Goal: Transaction & Acquisition: Obtain resource

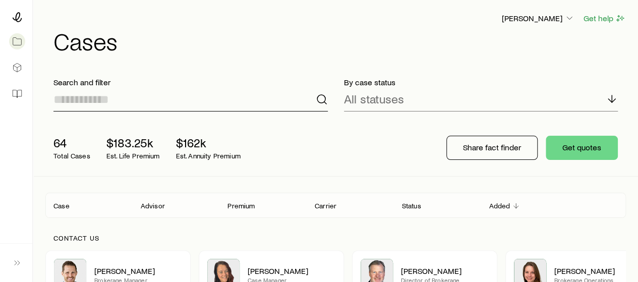
click at [56, 106] on input at bounding box center [190, 99] width 274 height 24
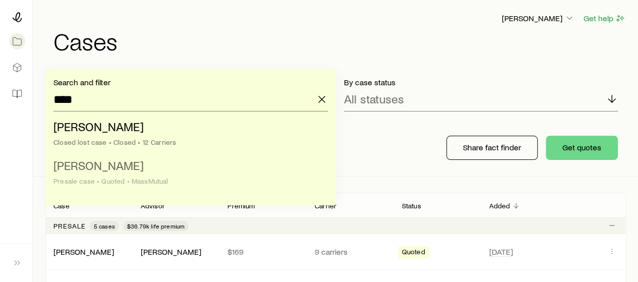
click at [88, 163] on span "[PERSON_NAME]" at bounding box center [98, 165] width 90 height 15
type input "**********"
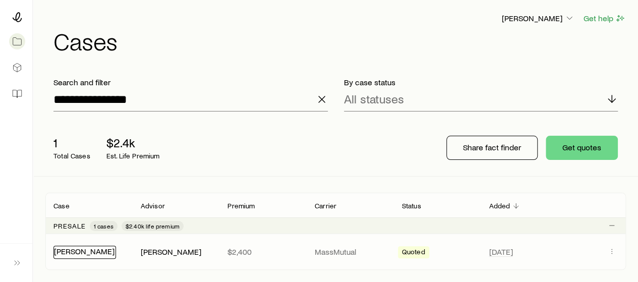
click at [94, 248] on link "[PERSON_NAME]" at bounding box center [84, 251] width 60 height 10
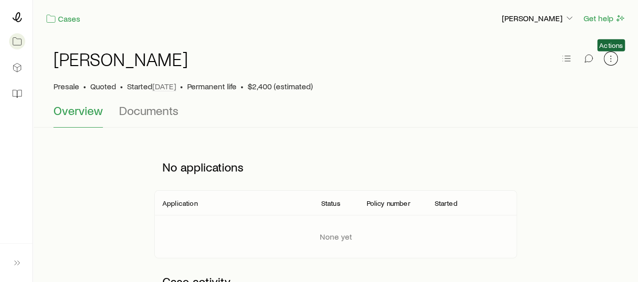
click at [611, 60] on icon "button" at bounding box center [611, 58] width 10 height 10
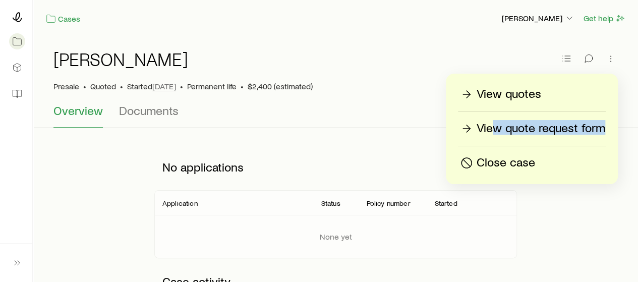
click at [498, 137] on div "View quotes View quote request form Close case" at bounding box center [532, 129] width 172 height 110
click at [493, 124] on p "View quote request form" at bounding box center [540, 128] width 129 height 16
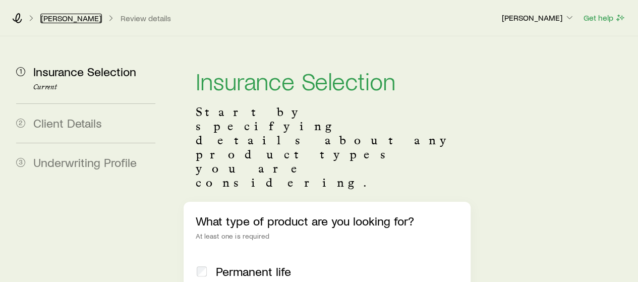
click at [70, 15] on link "[PERSON_NAME]" at bounding box center [71, 19] width 62 height 10
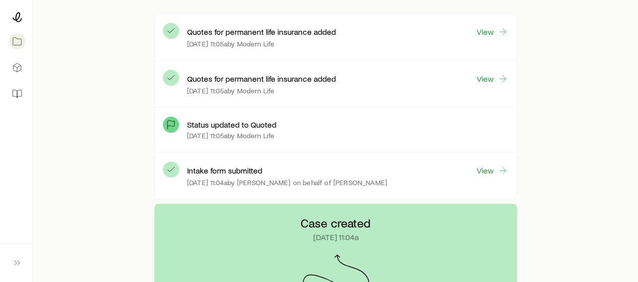
scroll to position [291, 0]
click at [491, 80] on link "View" at bounding box center [492, 80] width 32 height 12
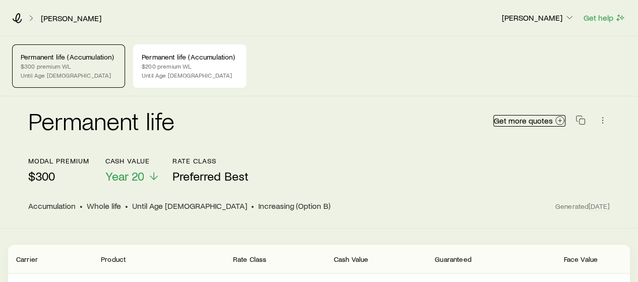
click at [515, 122] on span "Get more quotes" at bounding box center [523, 120] width 59 height 8
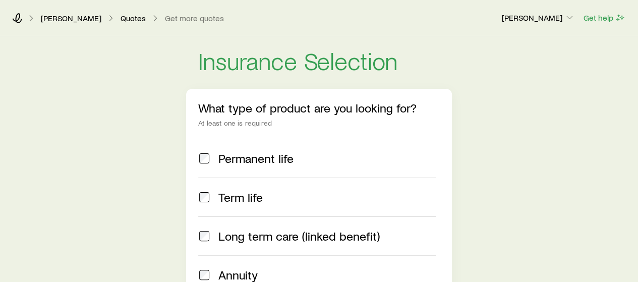
click at [249, 203] on span "Term life" at bounding box center [240, 197] width 44 height 14
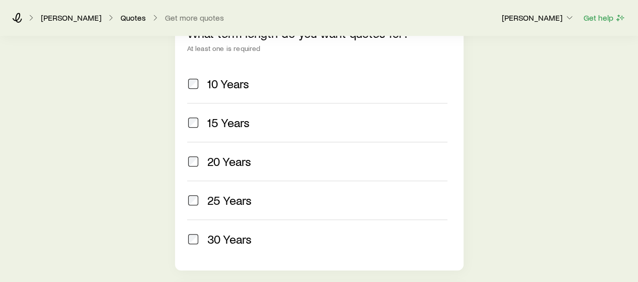
scroll to position [404, 0]
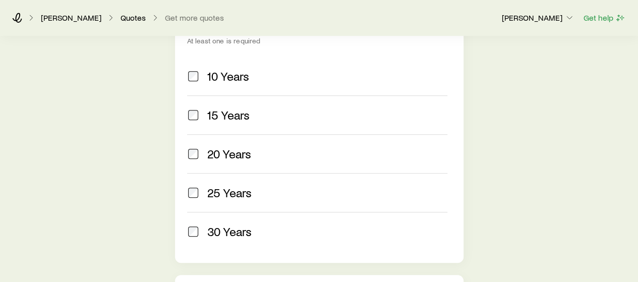
click at [259, 81] on div "10 Years" at bounding box center [327, 76] width 240 height 14
click at [247, 147] on span "20 Years" at bounding box center [229, 154] width 44 height 14
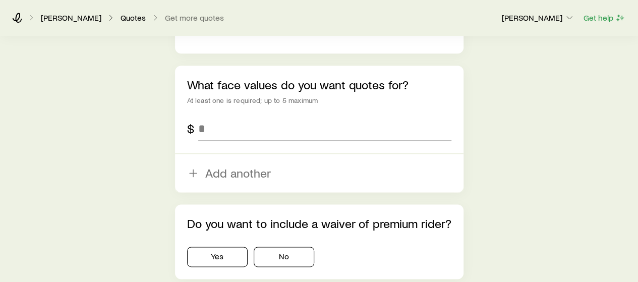
scroll to position [616, 0]
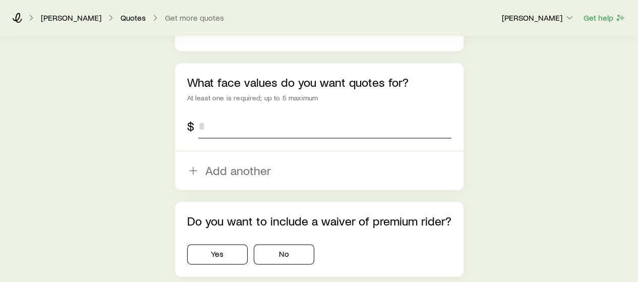
click at [244, 129] on input "tel" at bounding box center [324, 126] width 253 height 24
type input "*********"
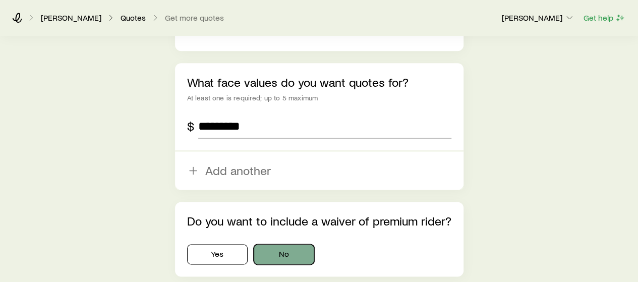
click at [291, 248] on button "No" at bounding box center [284, 254] width 60 height 20
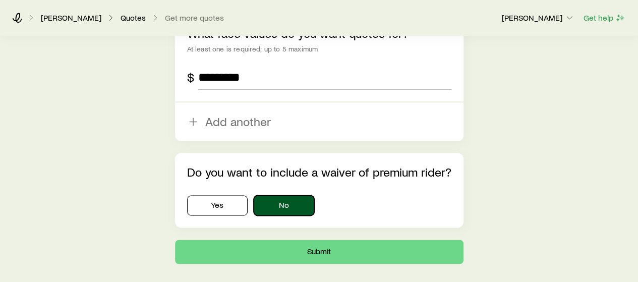
scroll to position [713, 0]
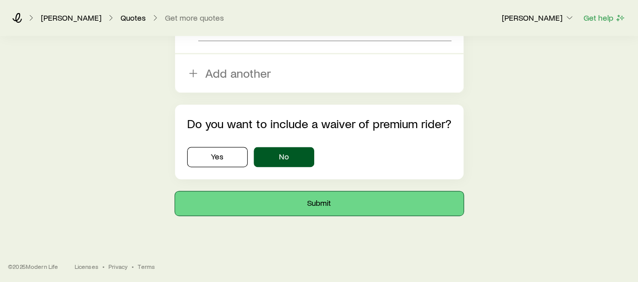
click at [299, 201] on button "Submit" at bounding box center [319, 203] width 288 height 24
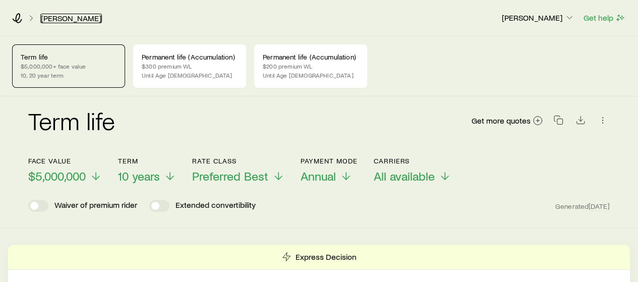
click at [88, 17] on link "[PERSON_NAME]" at bounding box center [71, 19] width 62 height 10
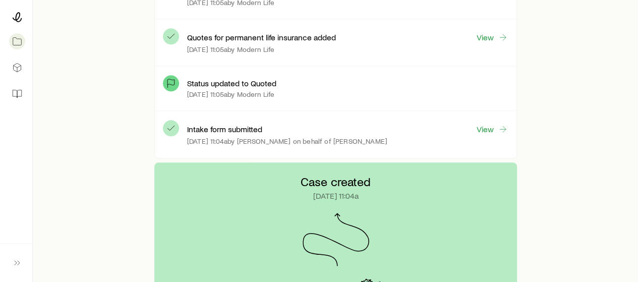
scroll to position [411, 0]
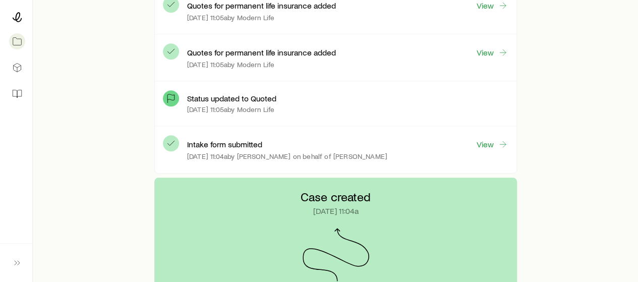
click at [482, 135] on div "Intake form submitted View [DATE] 11:04a by [PERSON_NAME] on behalf of [PERSON_…" at bounding box center [347, 149] width 321 height 30
click at [482, 140] on link "View" at bounding box center [492, 145] width 32 height 12
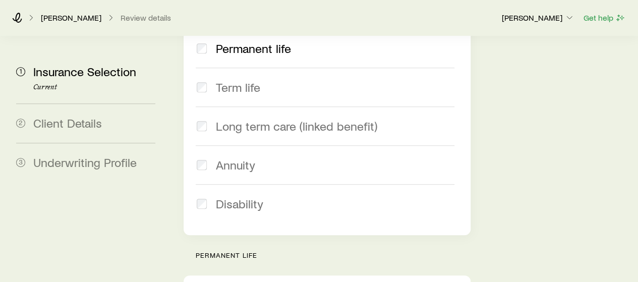
scroll to position [255, 0]
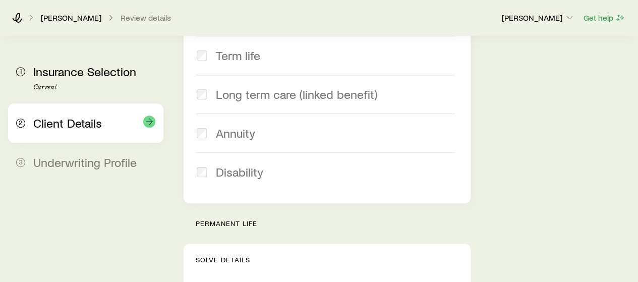
click at [62, 130] on div "Client Details" at bounding box center [94, 123] width 122 height 15
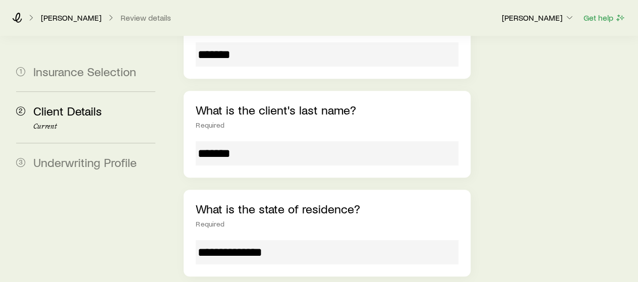
scroll to position [188, 0]
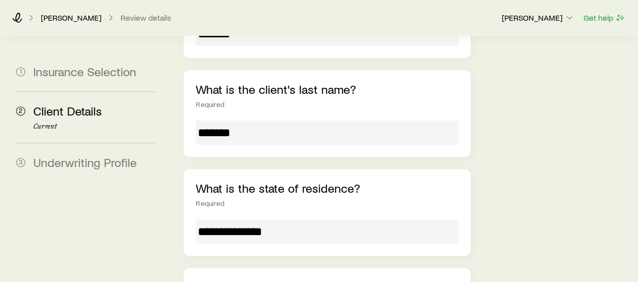
click at [271, 219] on input "**********" at bounding box center [327, 231] width 262 height 24
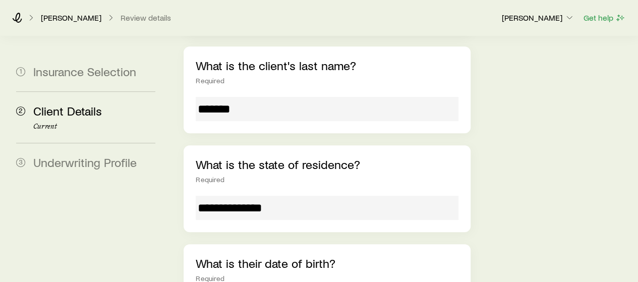
scroll to position [274, 0]
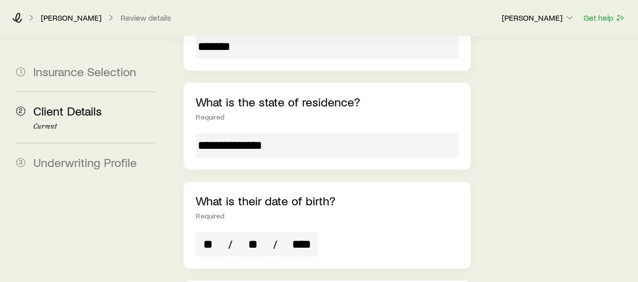
drag, startPoint x: 202, startPoint y: 214, endPoint x: 310, endPoint y: 217, distance: 108.4
click at [310, 232] on div "** / ** / ****" at bounding box center [257, 244] width 122 height 24
click at [310, 232] on input "****" at bounding box center [301, 244] width 32 height 24
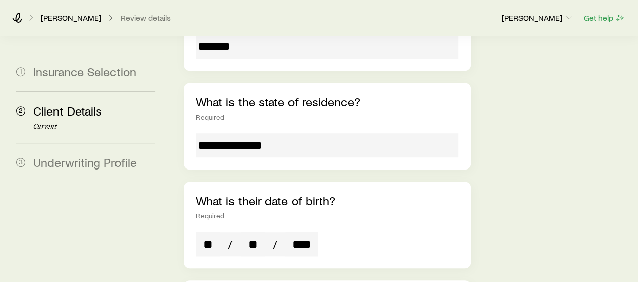
click at [310, 232] on input "****" at bounding box center [301, 244] width 32 height 24
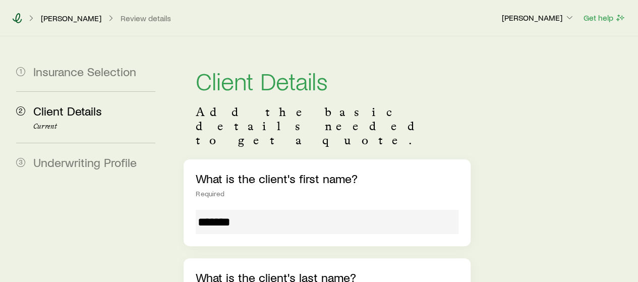
click at [18, 19] on icon at bounding box center [18, 18] width 10 height 10
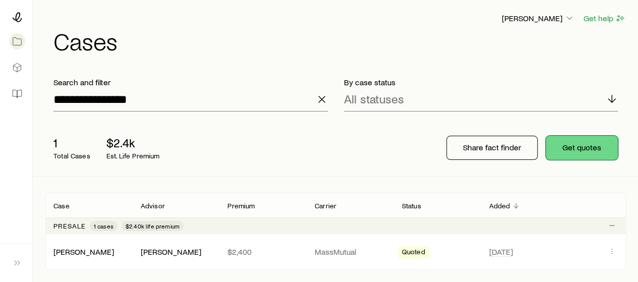
click at [554, 142] on button "Get quotes" at bounding box center [582, 148] width 72 height 24
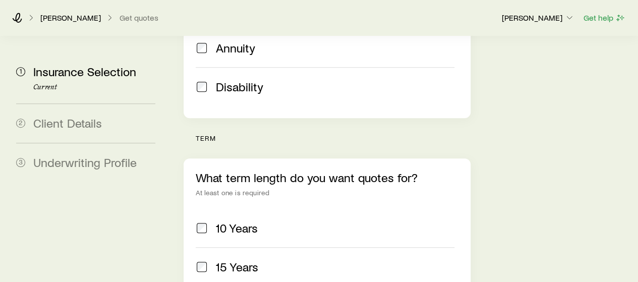
scroll to position [341, 0]
click at [236, 220] on span "10 Years" at bounding box center [237, 227] width 42 height 14
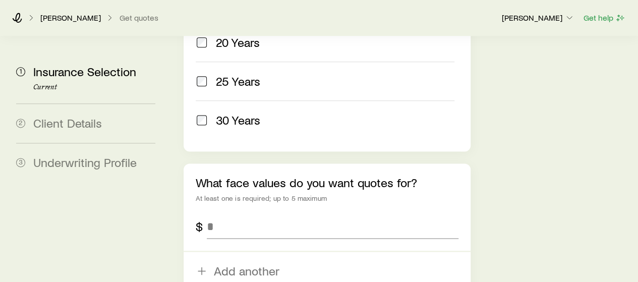
scroll to position [604, 0]
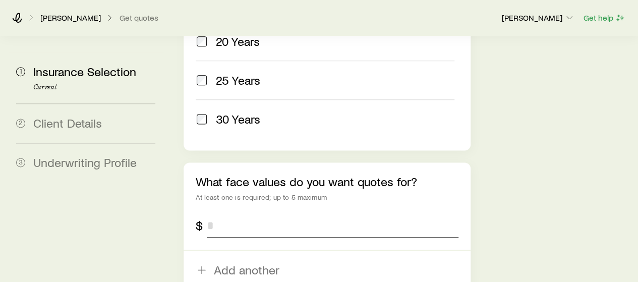
click at [223, 213] on input "tel" at bounding box center [332, 225] width 251 height 24
type input "*********"
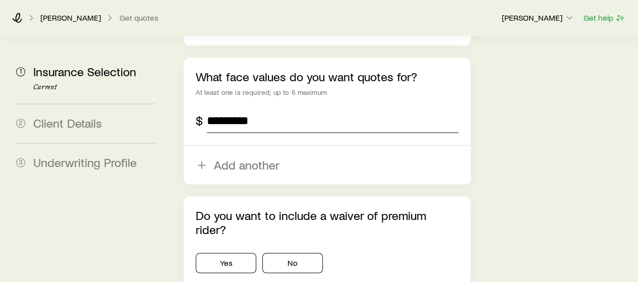
scroll to position [745, 0]
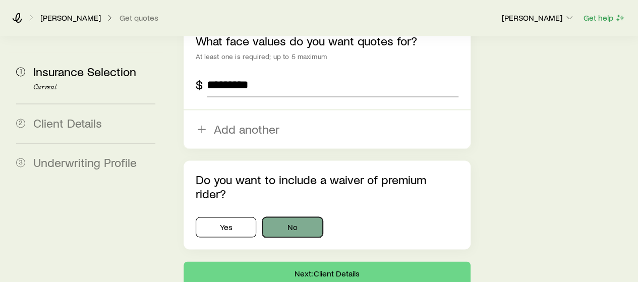
click at [272, 217] on button "No" at bounding box center [292, 227] width 60 height 20
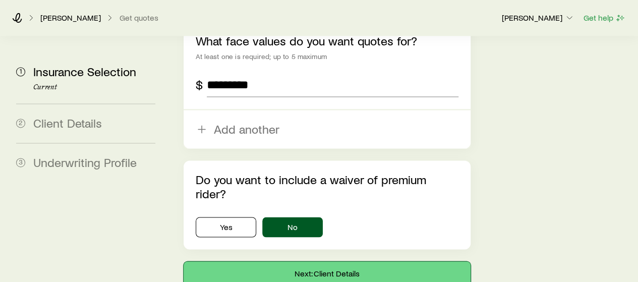
click at [279, 261] on button "Next: Client Details" at bounding box center [327, 273] width 286 height 24
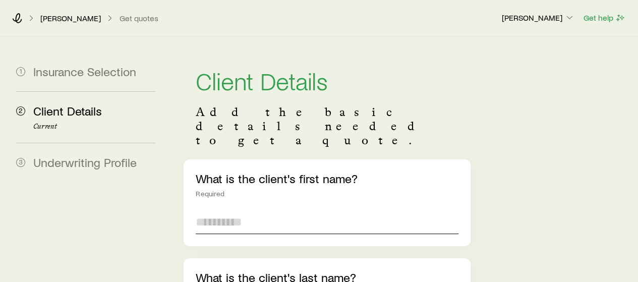
click at [279, 210] on input "text" at bounding box center [327, 222] width 262 height 24
type input "*******"
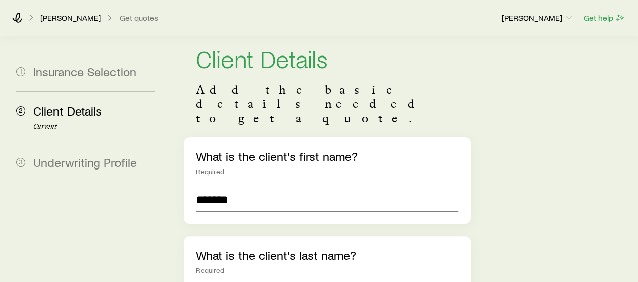
type input "*******"
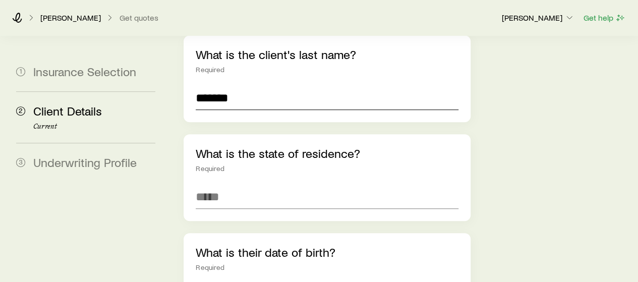
scroll to position [226, 0]
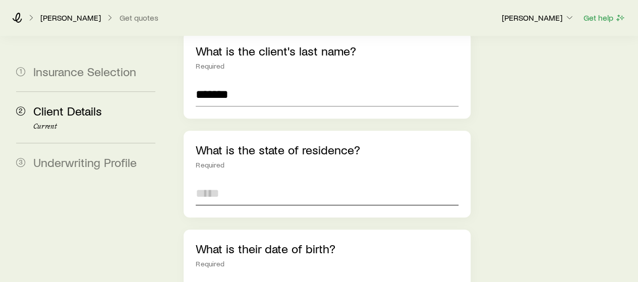
click at [273, 181] on input at bounding box center [327, 193] width 262 height 24
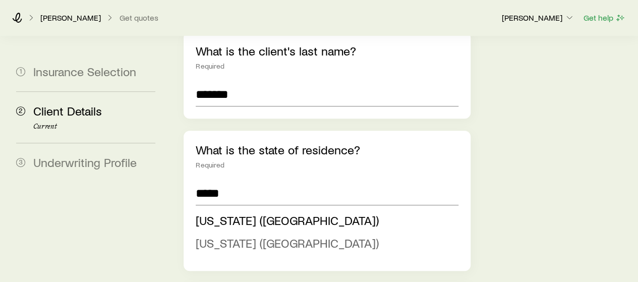
click at [267, 235] on span "[US_STATE] ([GEOGRAPHIC_DATA])" at bounding box center [287, 242] width 183 height 15
type input "**********"
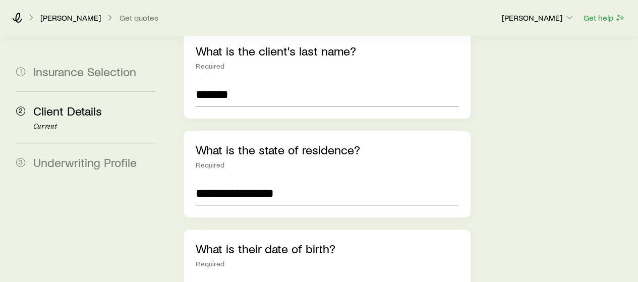
type input "**"
type input "****"
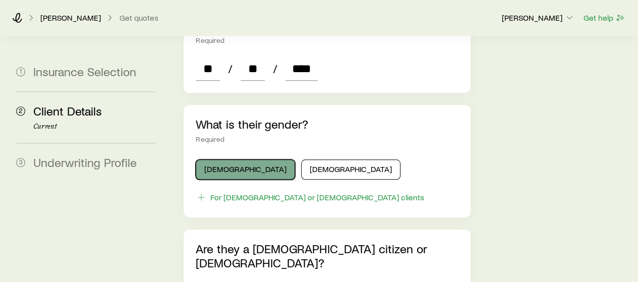
click at [243, 159] on button "[DEMOGRAPHIC_DATA]" at bounding box center [245, 169] width 99 height 20
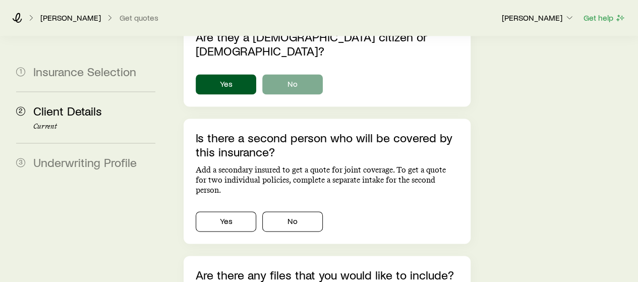
scroll to position [656, 0]
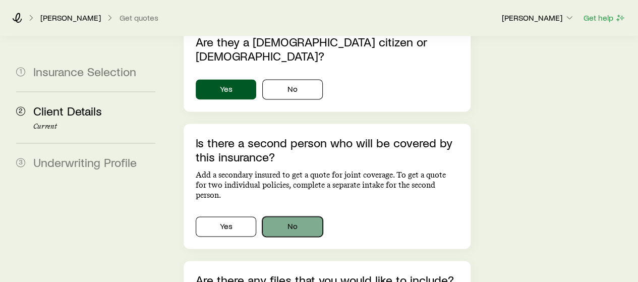
click at [281, 216] on button "No" at bounding box center [292, 226] width 60 height 20
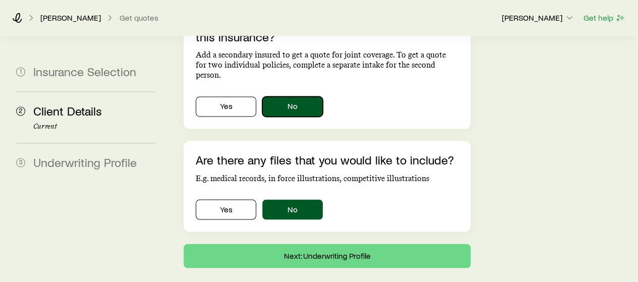
scroll to position [778, 0]
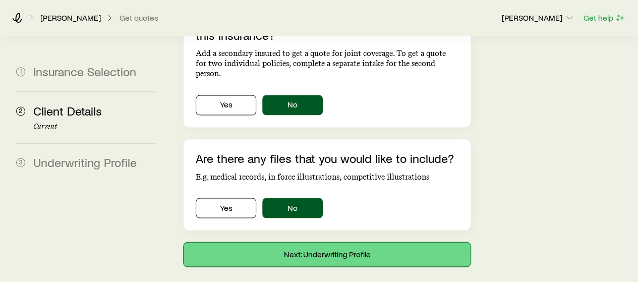
click at [296, 242] on button "Next: Underwriting Profile" at bounding box center [327, 254] width 286 height 24
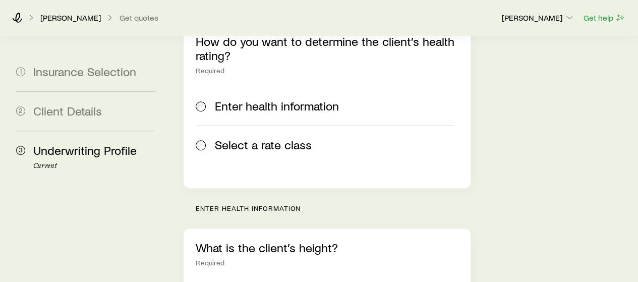
scroll to position [180, 0]
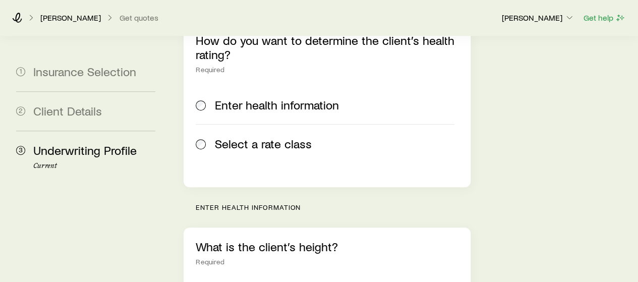
click at [267, 137] on span "Select a rate class" at bounding box center [263, 144] width 97 height 14
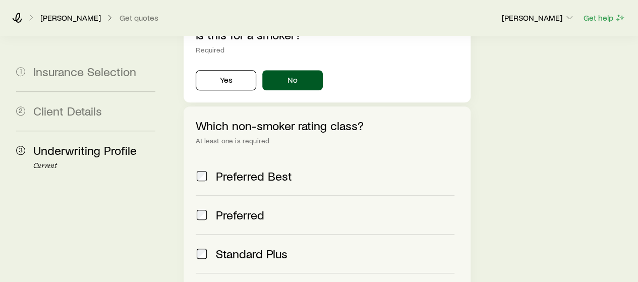
click at [252, 169] on span "Preferred Best" at bounding box center [254, 176] width 76 height 14
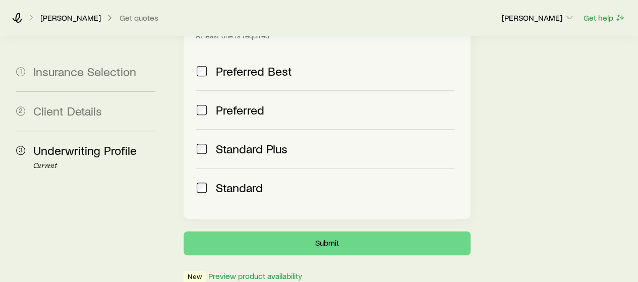
scroll to position [509, 0]
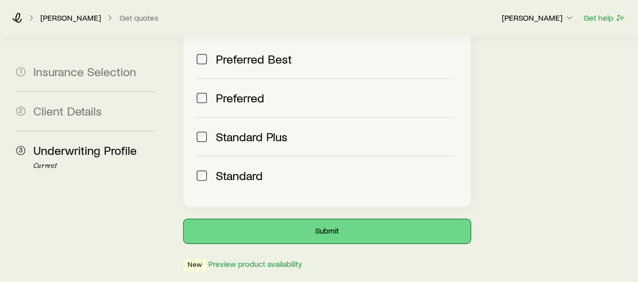
click at [260, 219] on button "Submit" at bounding box center [327, 231] width 286 height 24
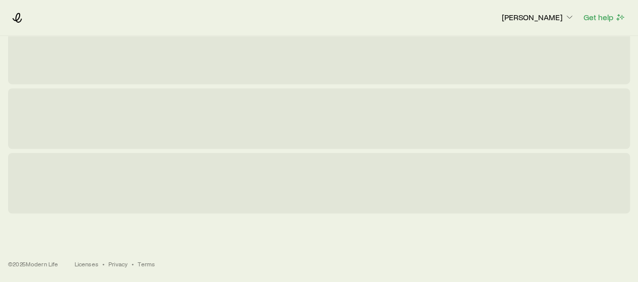
scroll to position [0, 0]
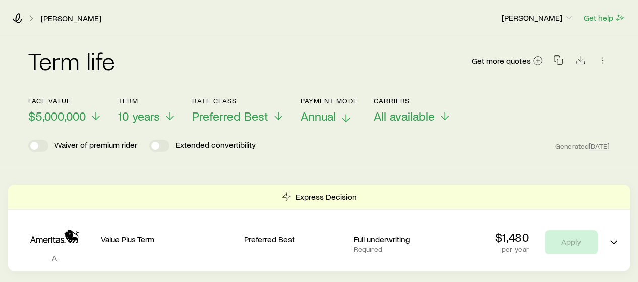
click at [317, 117] on span "Annual" at bounding box center [317, 116] width 35 height 14
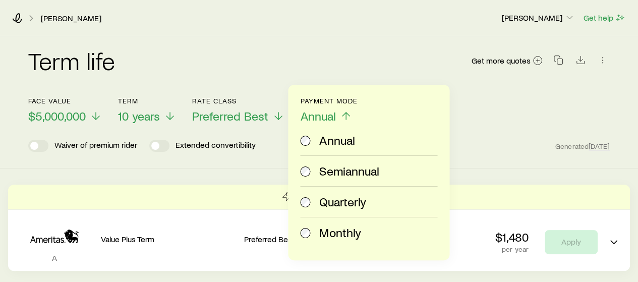
click at [325, 233] on span "Monthly" at bounding box center [339, 232] width 41 height 14
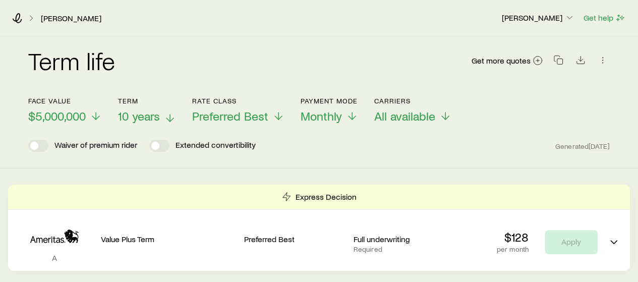
click at [151, 111] on span "10 years" at bounding box center [139, 116] width 42 height 14
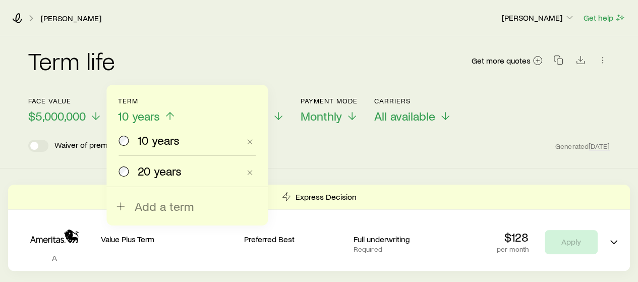
click at [149, 172] on span "20 years" at bounding box center [160, 171] width 44 height 14
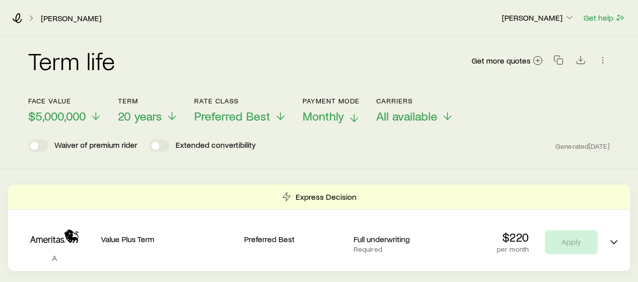
click at [325, 111] on span "Monthly" at bounding box center [322, 116] width 41 height 14
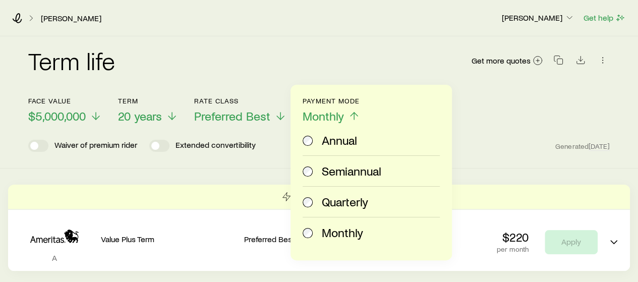
click at [320, 152] on label "Annual" at bounding box center [368, 140] width 133 height 30
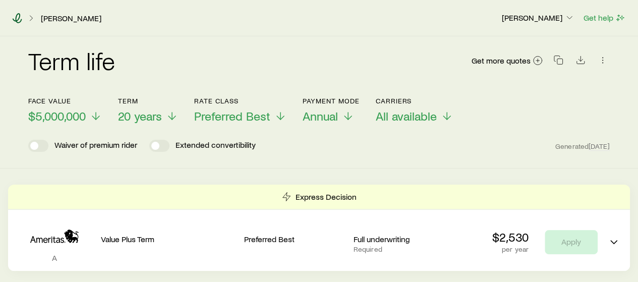
click at [14, 18] on icon at bounding box center [17, 18] width 10 height 10
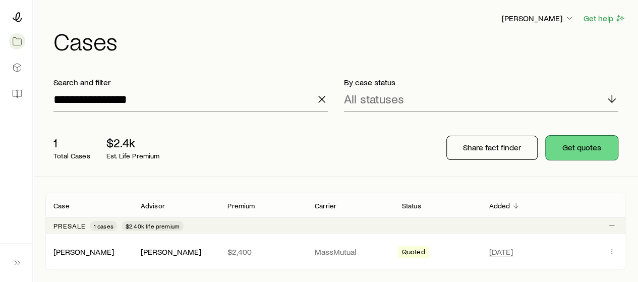
click at [576, 141] on button "Get quotes" at bounding box center [582, 148] width 72 height 24
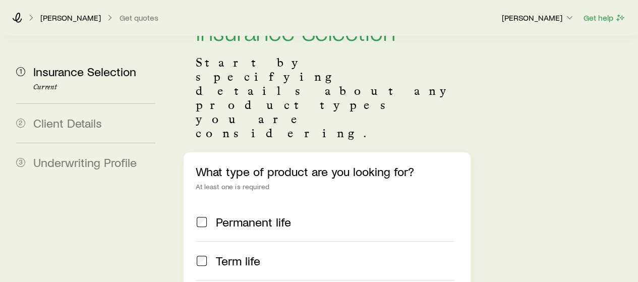
scroll to position [63, 0]
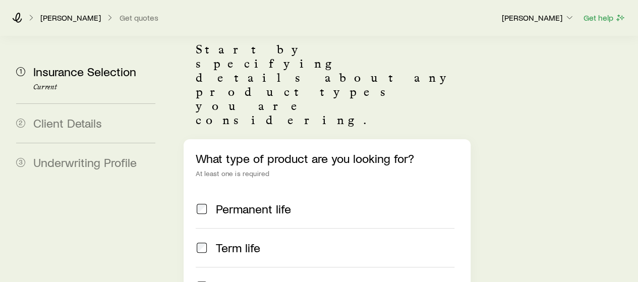
click at [248, 228] on label "Term life" at bounding box center [325, 247] width 258 height 39
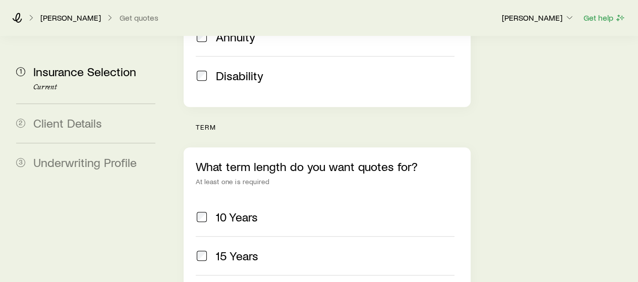
scroll to position [353, 0]
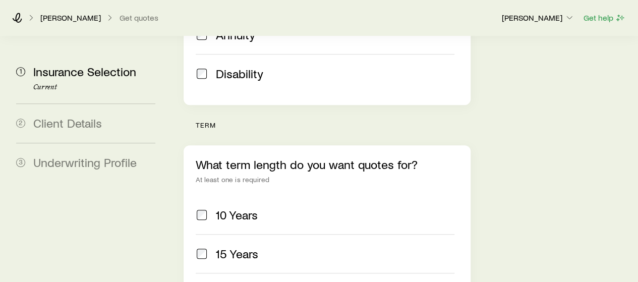
click at [237, 196] on label "10 Years" at bounding box center [325, 215] width 258 height 38
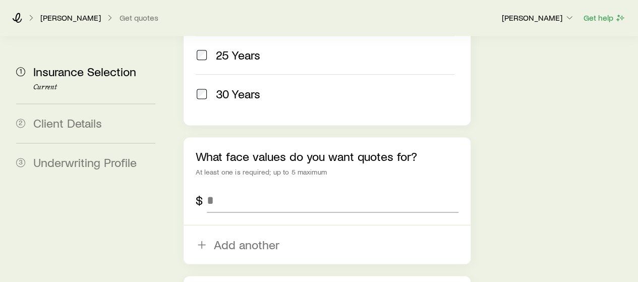
scroll to position [635, 0]
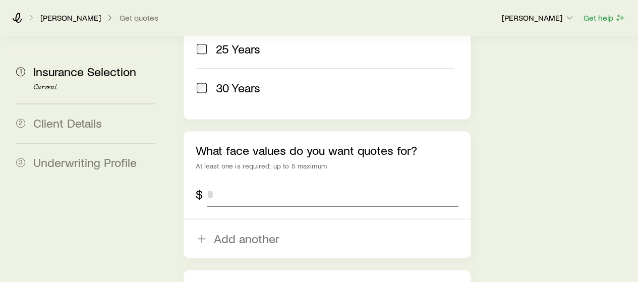
click at [234, 182] on input "tel" at bounding box center [332, 194] width 251 height 24
type input "*********"
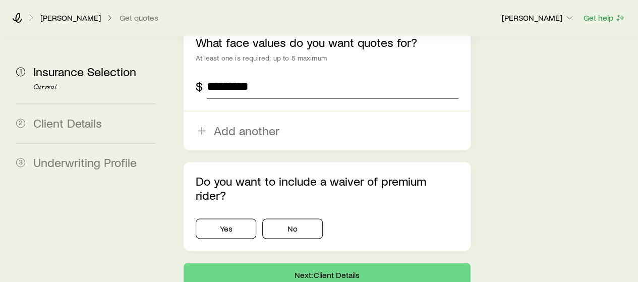
scroll to position [745, 0]
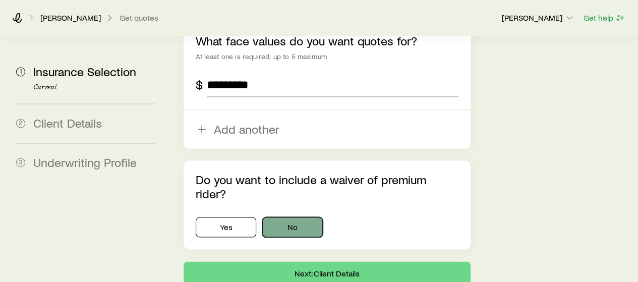
click at [292, 217] on button "No" at bounding box center [292, 227] width 60 height 20
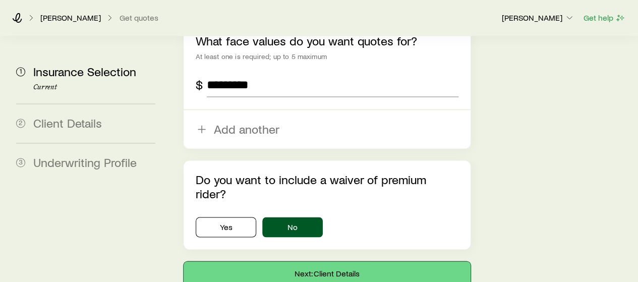
click at [296, 261] on button "Next: Client Details" at bounding box center [327, 273] width 286 height 24
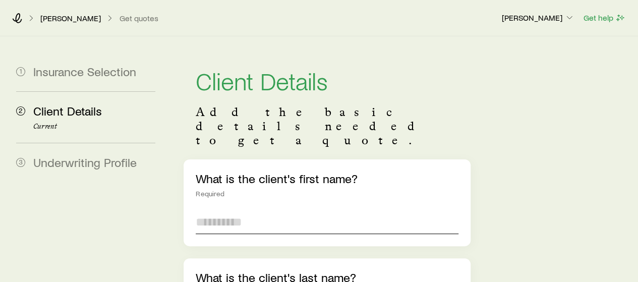
click at [296, 210] on input "text" at bounding box center [327, 222] width 262 height 24
type input "******"
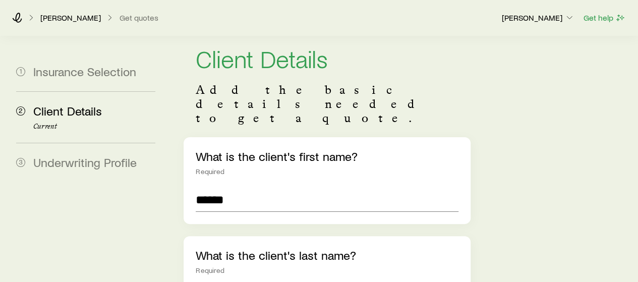
type input "****"
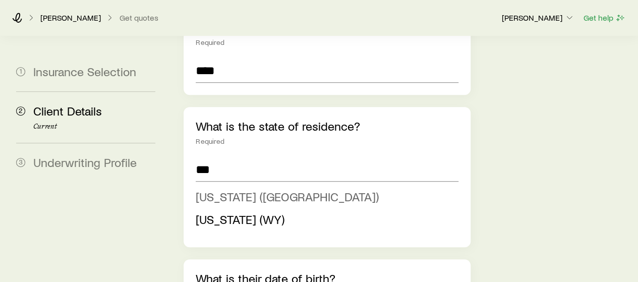
click at [272, 189] on span "[US_STATE] ([GEOGRAPHIC_DATA])" at bounding box center [287, 196] width 183 height 15
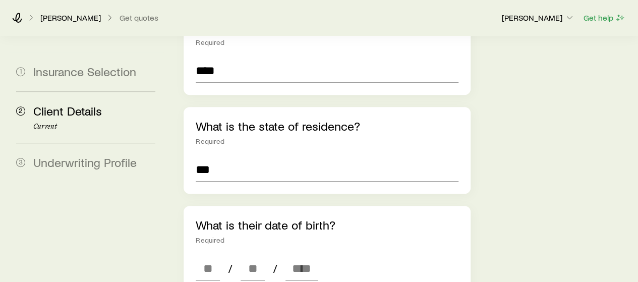
type input "**********"
click at [213, 256] on input at bounding box center [208, 268] width 24 height 24
type input "**"
type input "****"
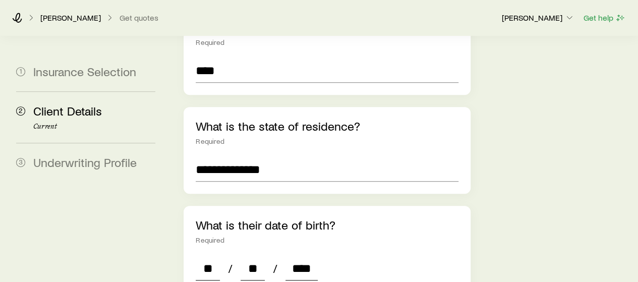
type input "*"
type input "****"
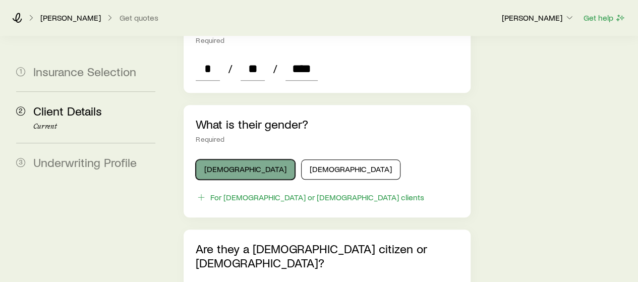
click at [237, 159] on button "[DEMOGRAPHIC_DATA]" at bounding box center [245, 169] width 99 height 20
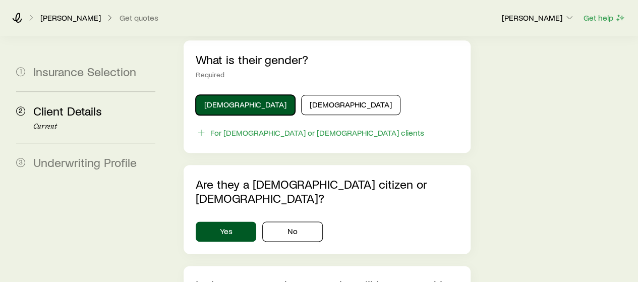
scroll to position [630, 0]
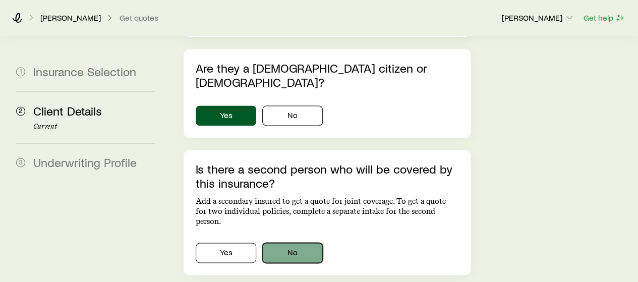
click at [269, 243] on button "No" at bounding box center [292, 253] width 60 height 20
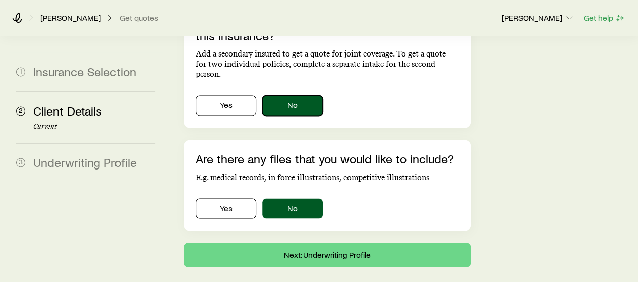
scroll to position [778, 0]
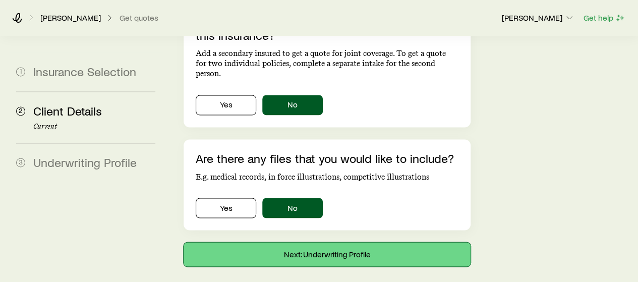
click at [278, 242] on button "Next: Underwriting Profile" at bounding box center [327, 254] width 286 height 24
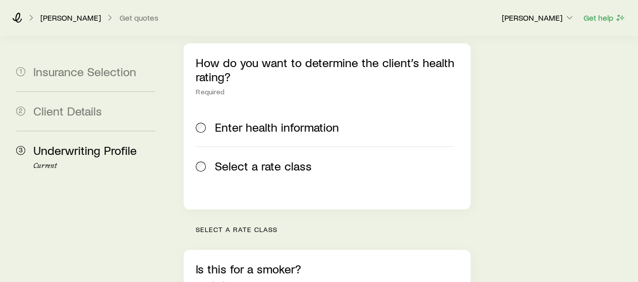
scroll to position [259, 0]
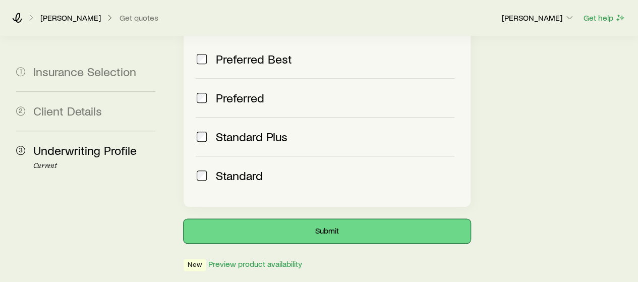
click at [267, 219] on button "Submit" at bounding box center [327, 231] width 286 height 24
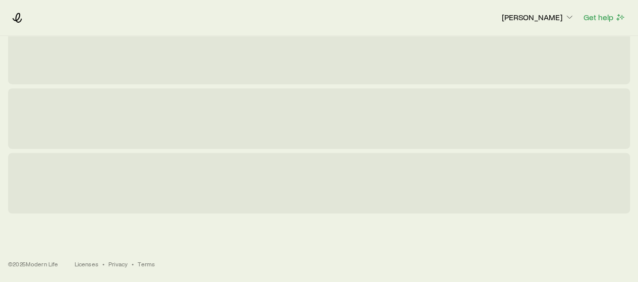
scroll to position [0, 0]
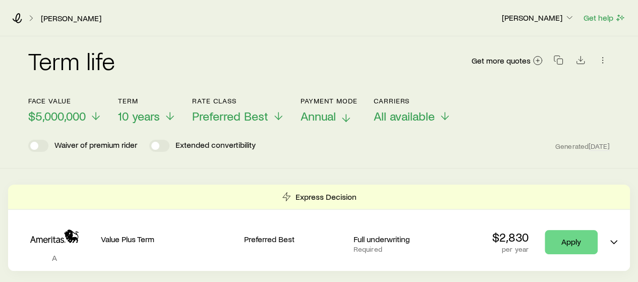
click at [314, 120] on span "Annual" at bounding box center [317, 116] width 35 height 14
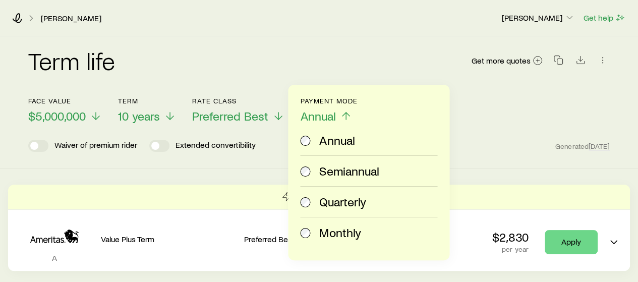
click at [321, 227] on span "Monthly" at bounding box center [339, 232] width 41 height 14
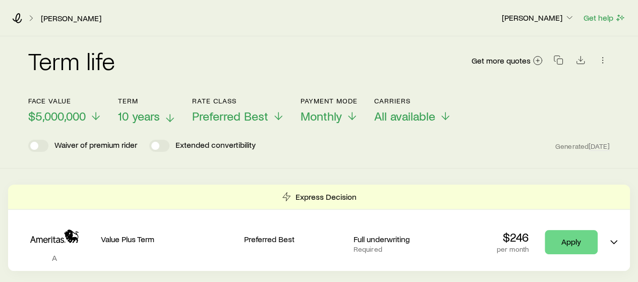
click at [128, 114] on span "10 years" at bounding box center [139, 116] width 42 height 14
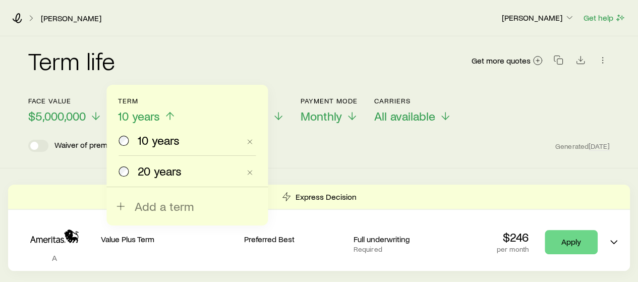
click at [146, 171] on span "20 years" at bounding box center [160, 171] width 44 height 14
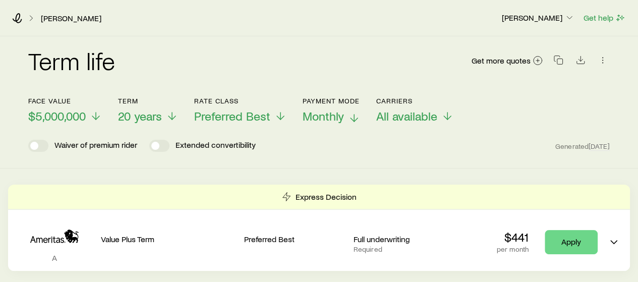
click at [328, 113] on span "Monthly" at bounding box center [322, 116] width 41 height 14
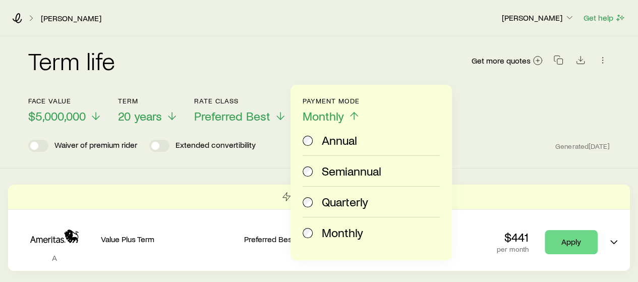
click at [329, 141] on span "Annual" at bounding box center [339, 140] width 35 height 14
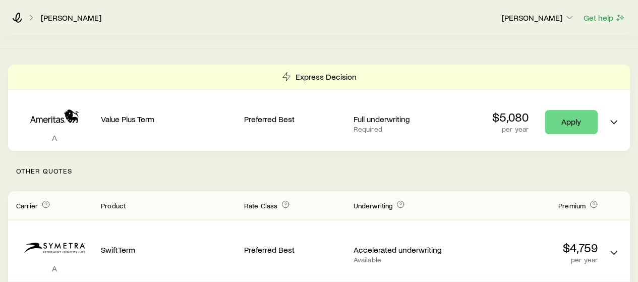
scroll to position [192, 0]
